Goal: Transaction & Acquisition: Book appointment/travel/reservation

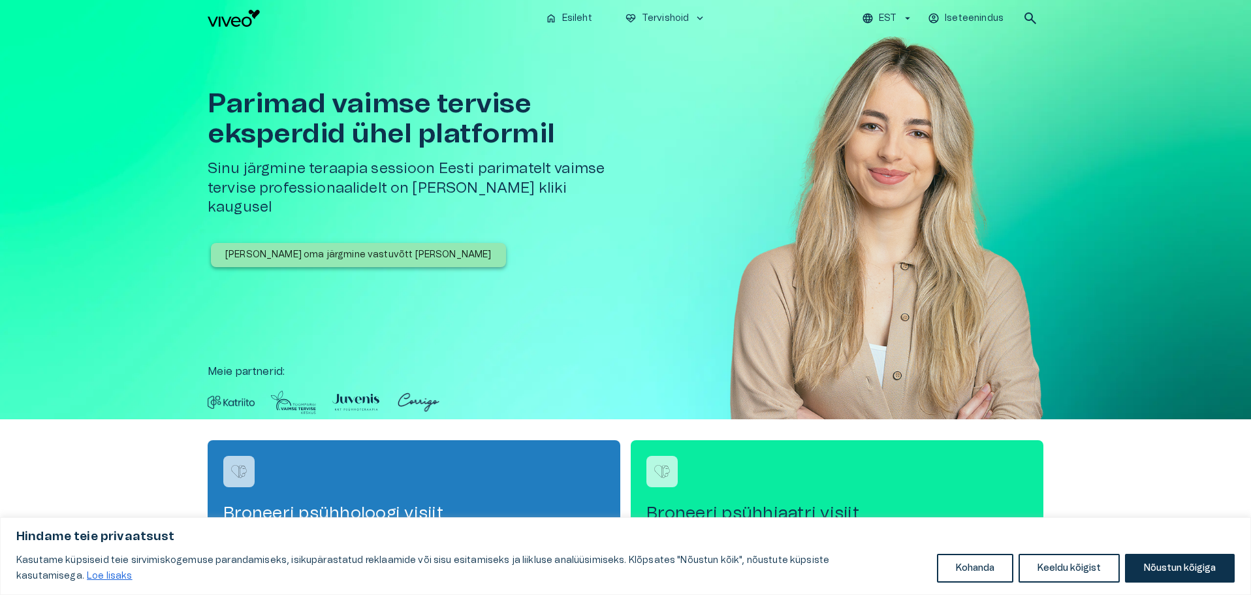
click at [1165, 579] on button "Nõustun kõigiga" at bounding box center [1180, 568] width 110 height 29
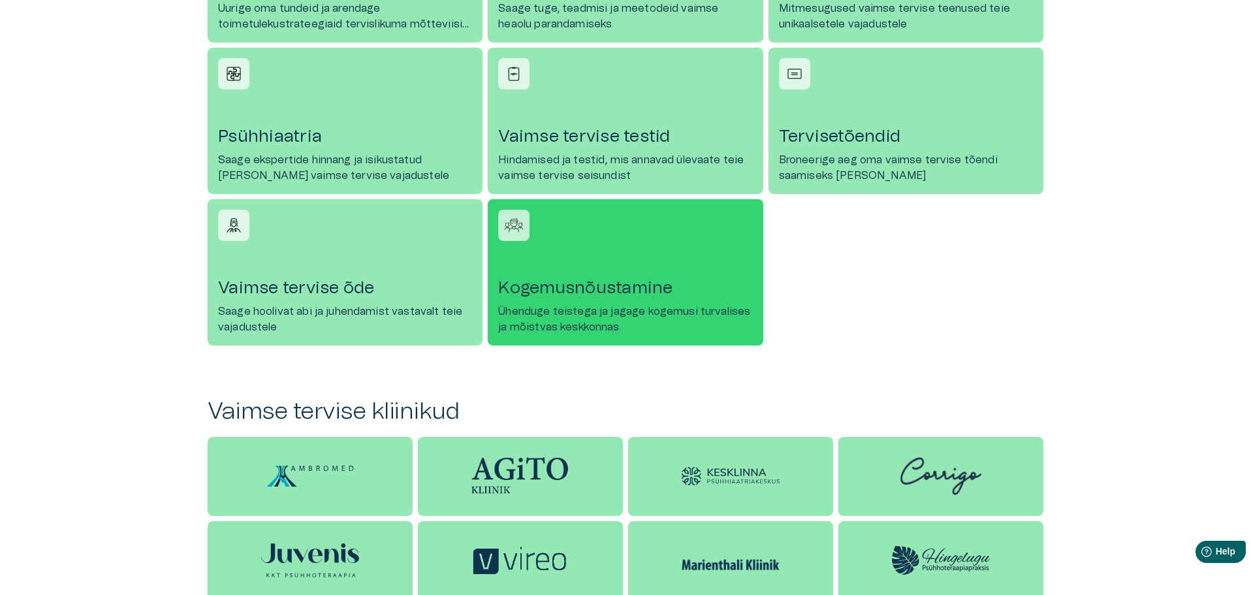
click at [617, 291] on h4 "Kogemusnõustamine" at bounding box center [625, 288] width 254 height 21
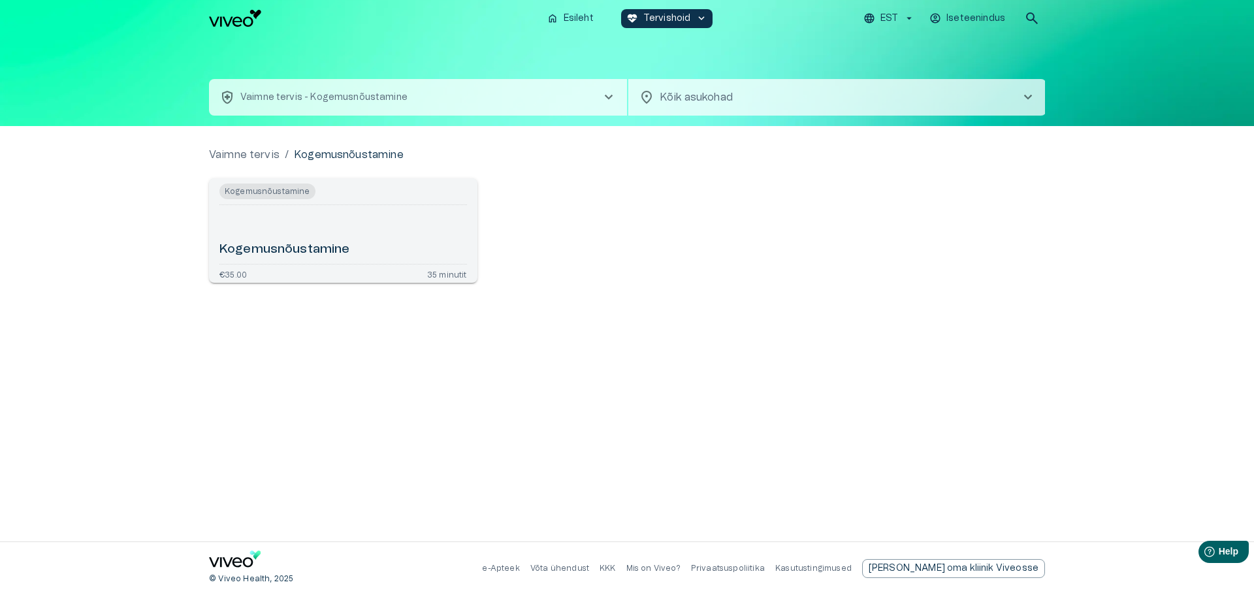
click at [255, 246] on h6 "Kogemusnõustamine" at bounding box center [284, 250] width 131 height 18
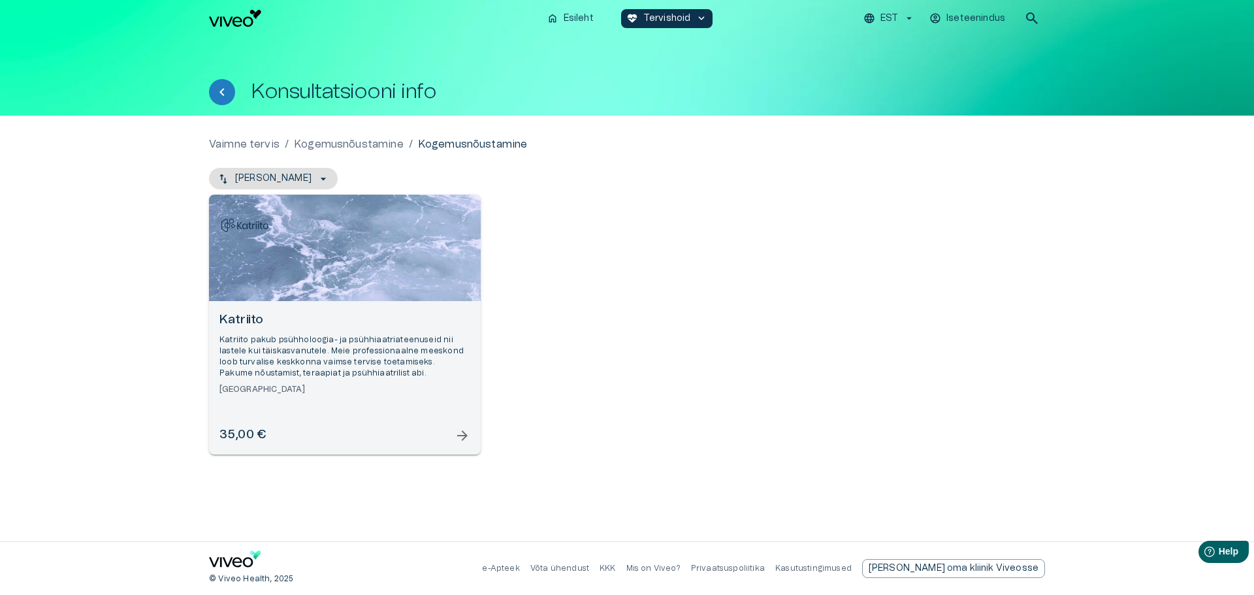
click at [301, 351] on p "Katriito pakub psühholoogia- ja psühhiaatriateenuseid nii lastele kui täiskasva…" at bounding box center [344, 356] width 251 height 45
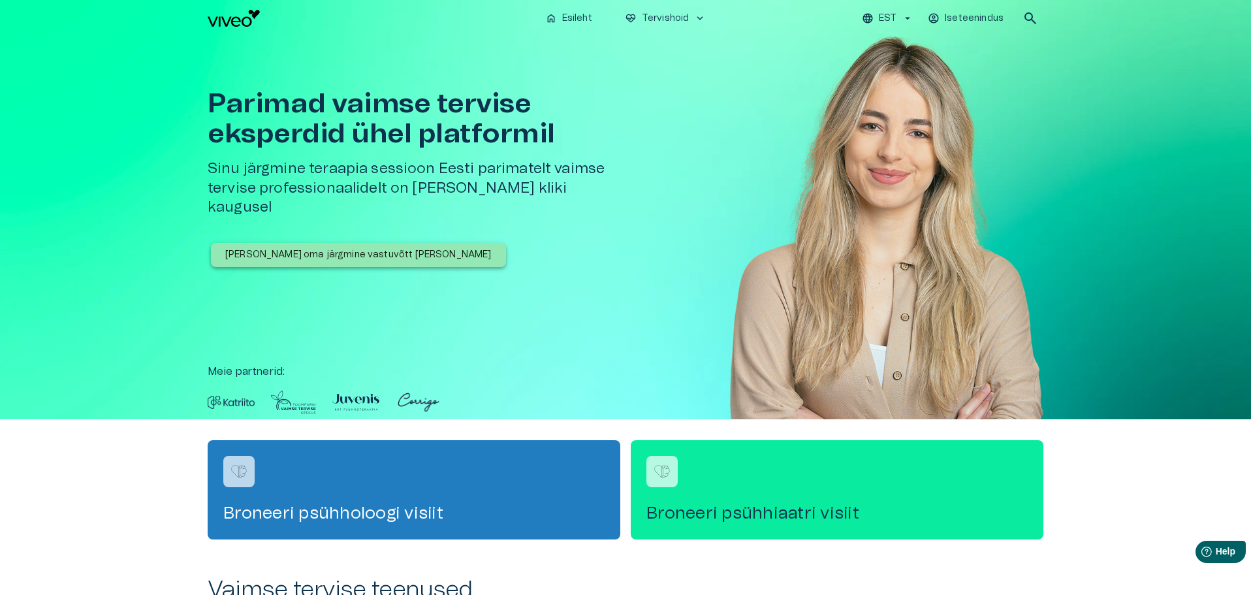
click at [909, 20] on icon "button" at bounding box center [908, 18] width 12 height 12
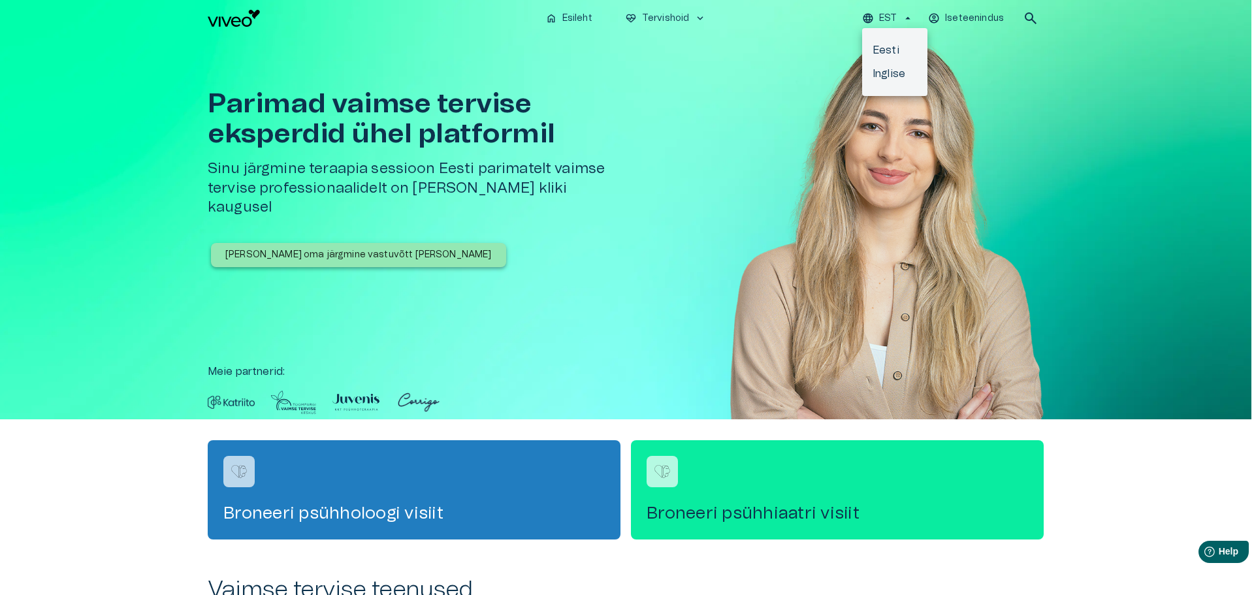
click at [909, 20] on div at bounding box center [627, 297] width 1254 height 595
